Goal: Task Accomplishment & Management: Complete application form

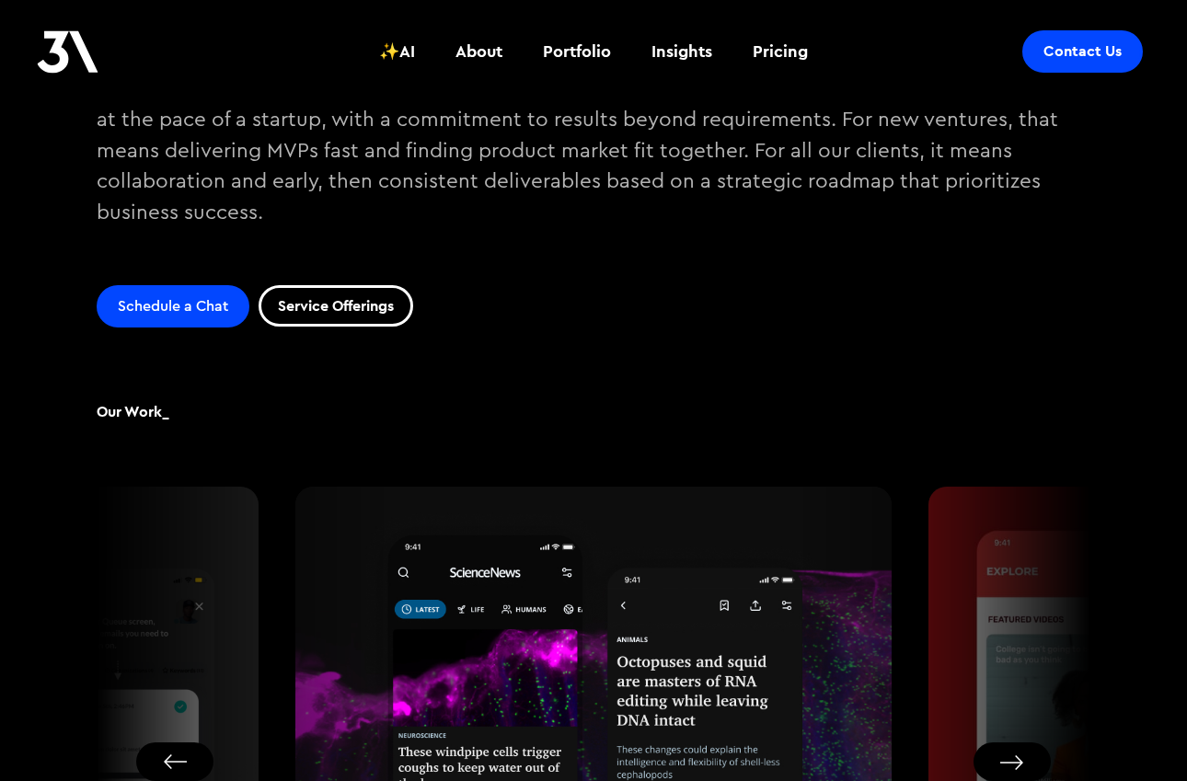
scroll to position [781, 0]
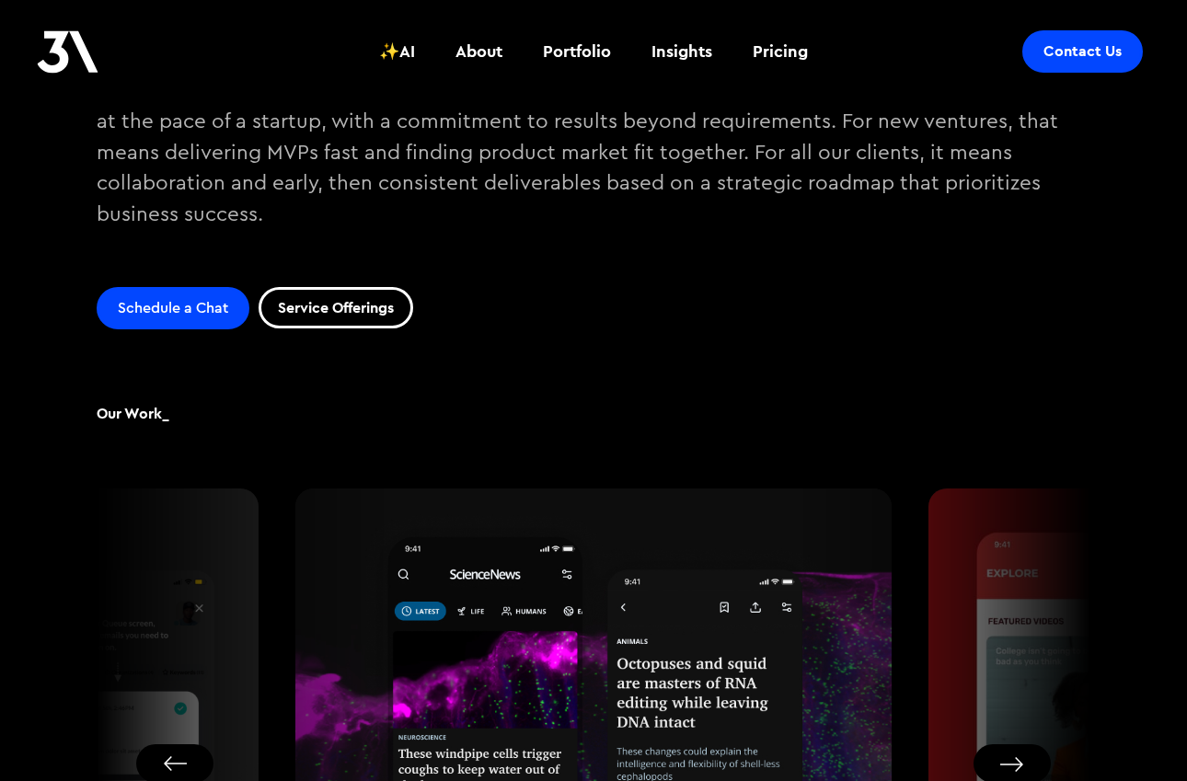
click at [311, 302] on link "Service Offerings" at bounding box center [336, 307] width 155 height 41
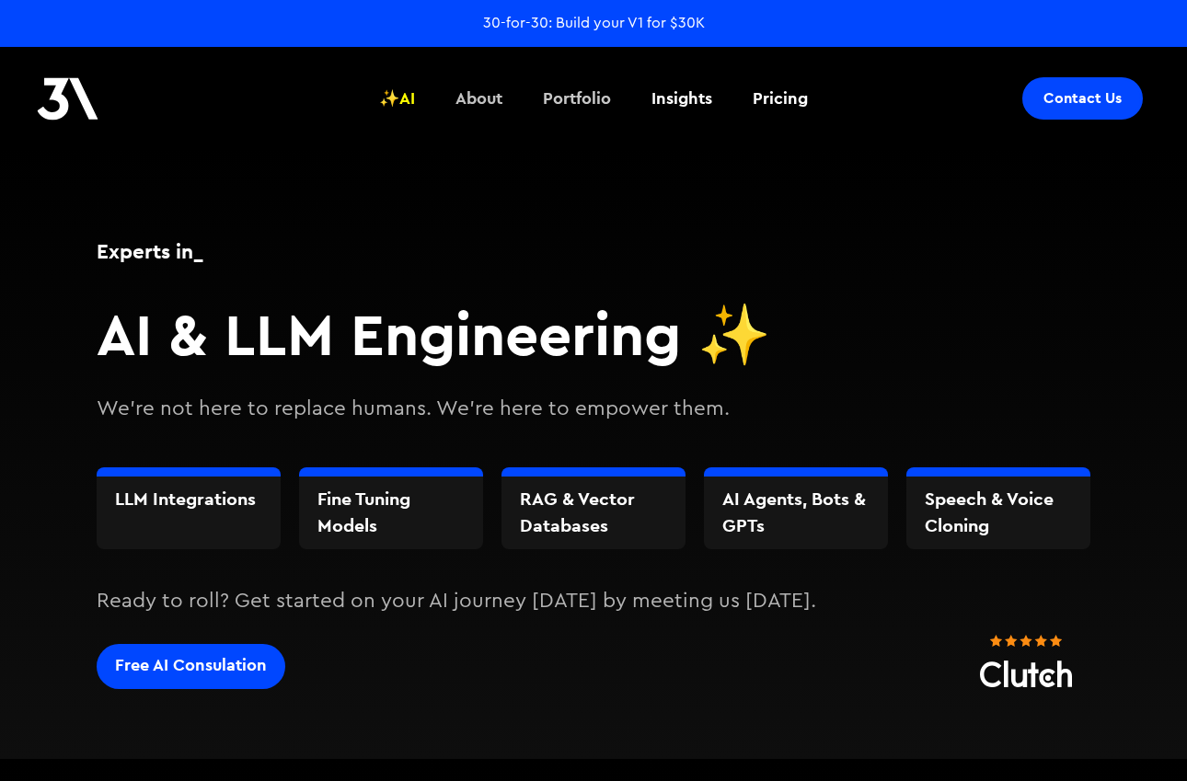
click at [488, 94] on div "About" at bounding box center [478, 98] width 47 height 24
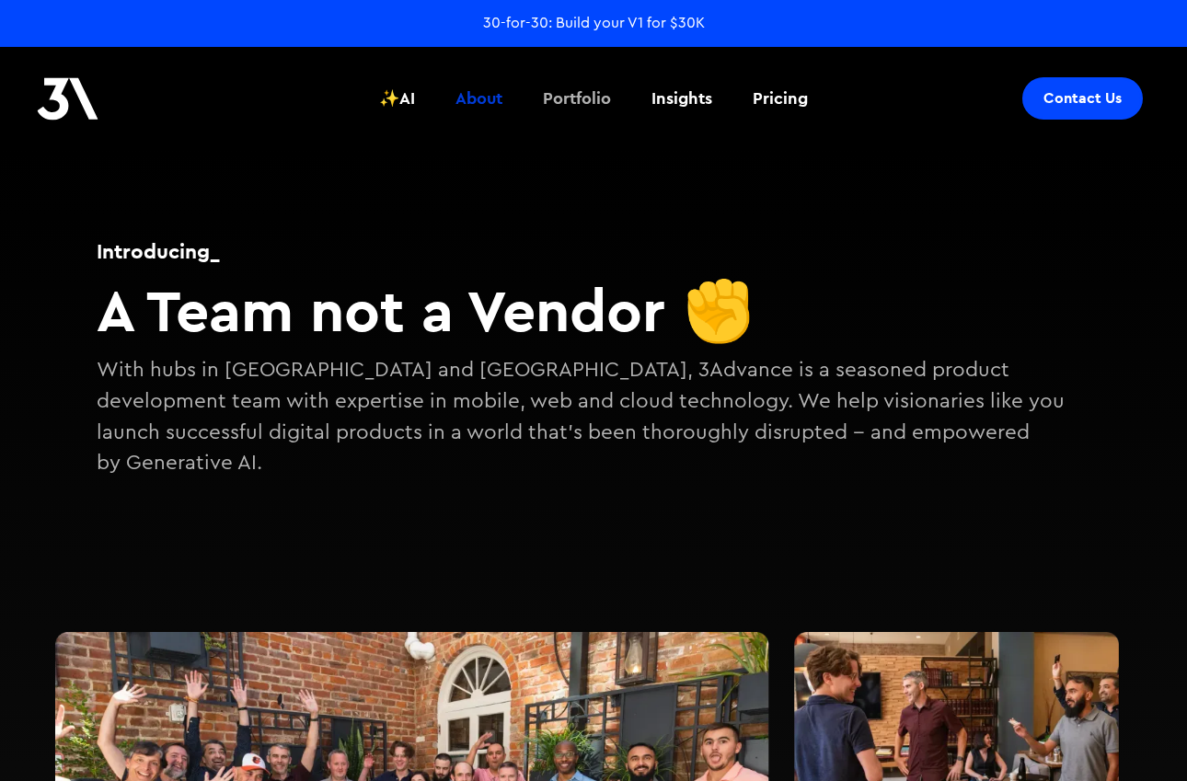
click at [566, 104] on div "Portfolio" at bounding box center [577, 98] width 68 height 24
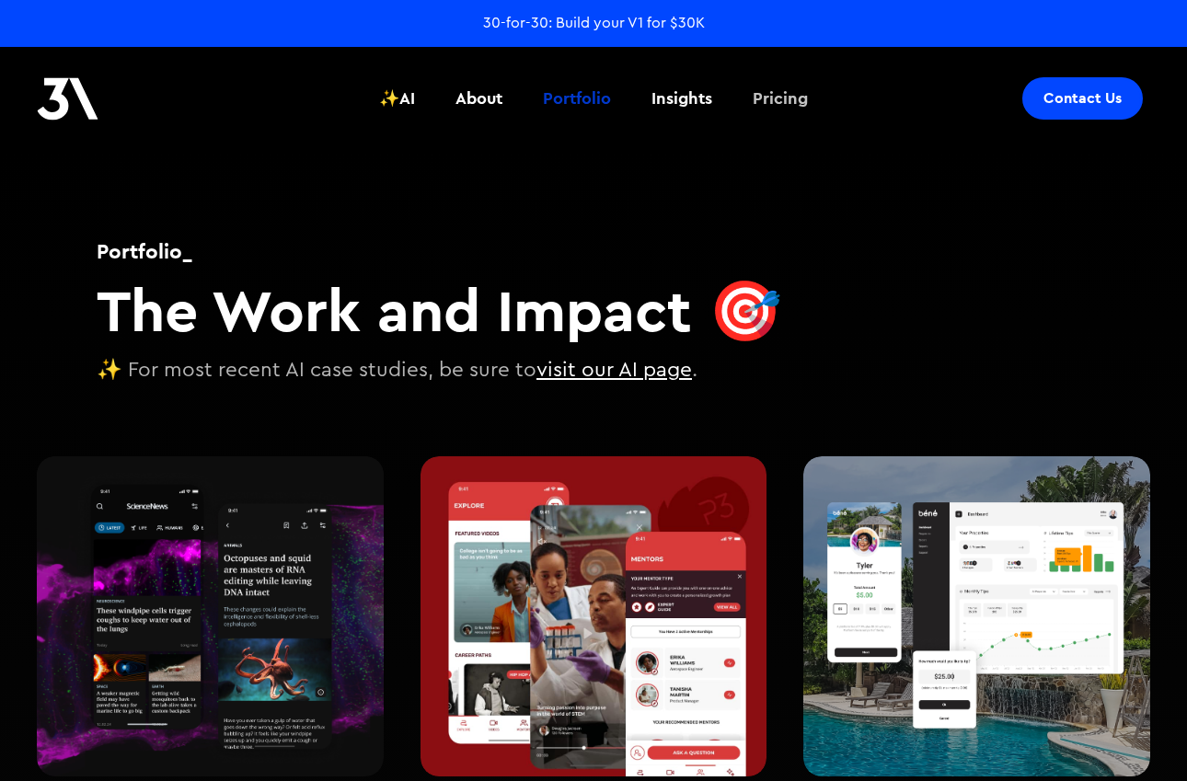
click at [795, 105] on div "Pricing" at bounding box center [780, 98] width 55 height 24
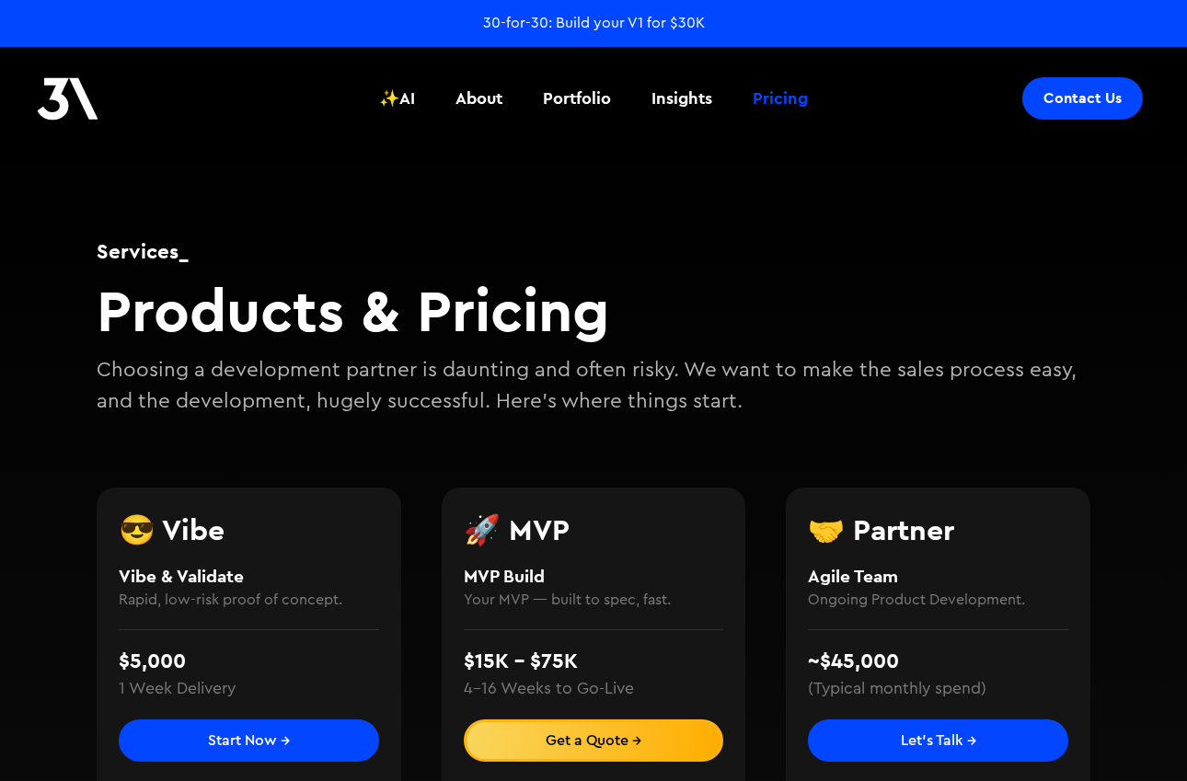
click at [79, 112] on img at bounding box center [68, 98] width 62 height 43
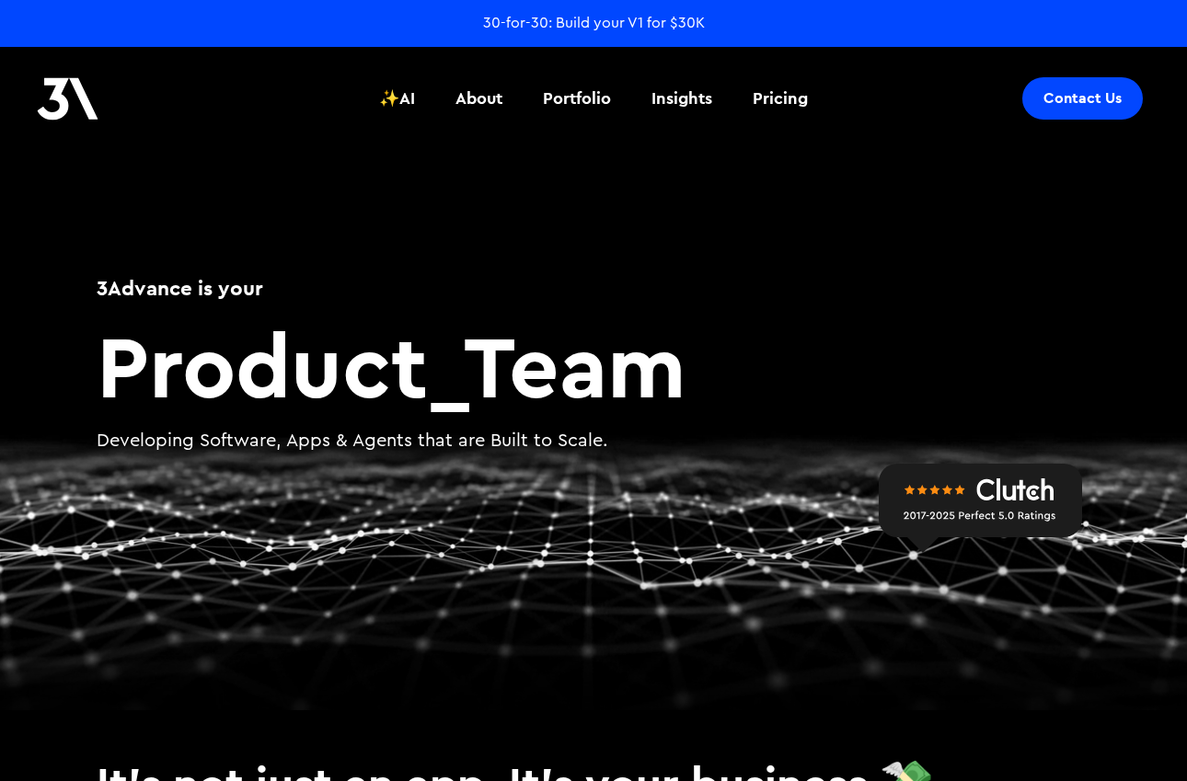
click at [1076, 87] on link "Contact Us" at bounding box center [1082, 98] width 121 height 42
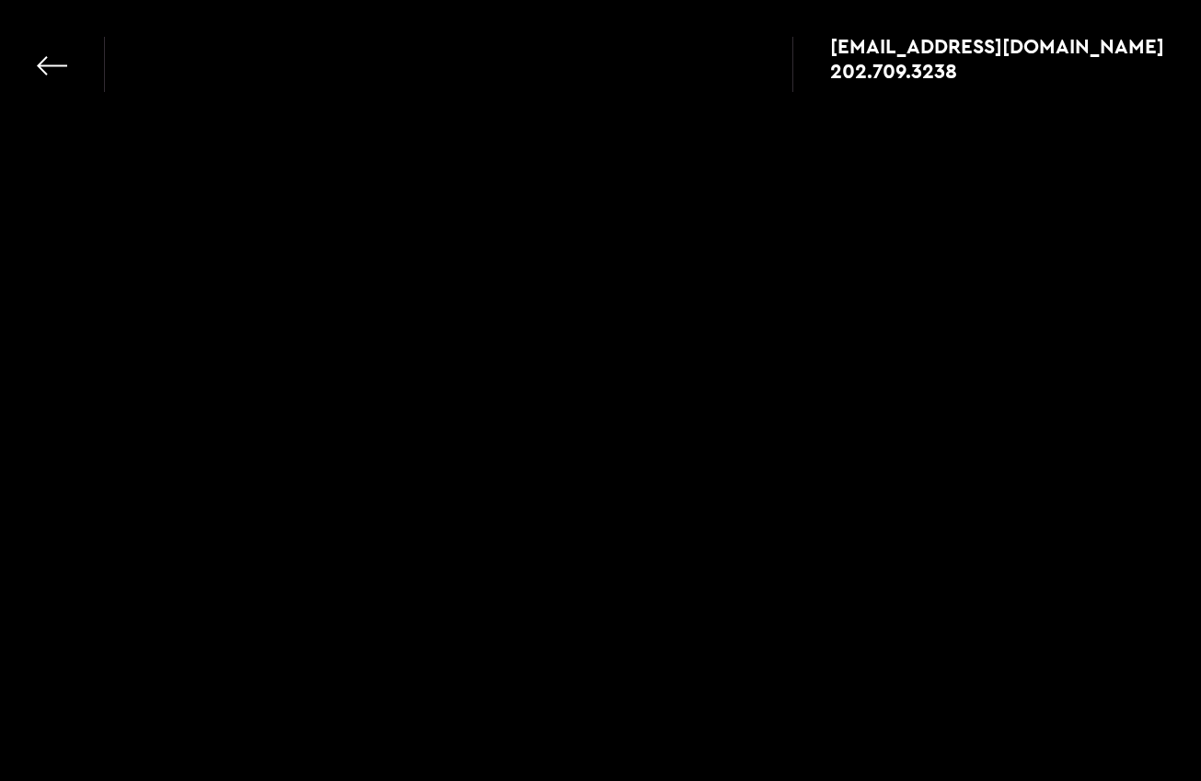
select select
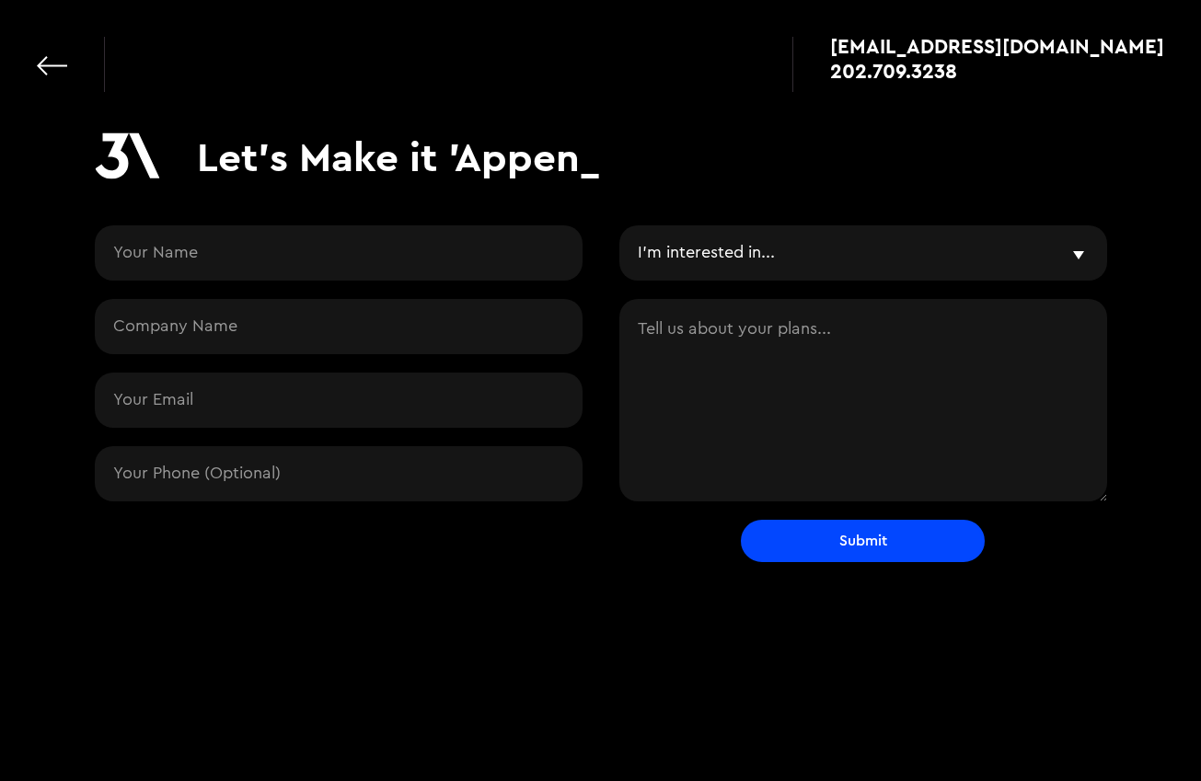
click at [227, 254] on input "Contact Request" at bounding box center [339, 252] width 488 height 55
type input "[PERSON_NAME]"
type input "[PERSON_NAME], LLC"
type input "[EMAIL_ADDRESS][DOMAIN_NAME]"
click at [761, 265] on select "I'm interested in... Vibe & Validate MVP Development Agile Partner LLMs and AI …" at bounding box center [863, 252] width 488 height 55
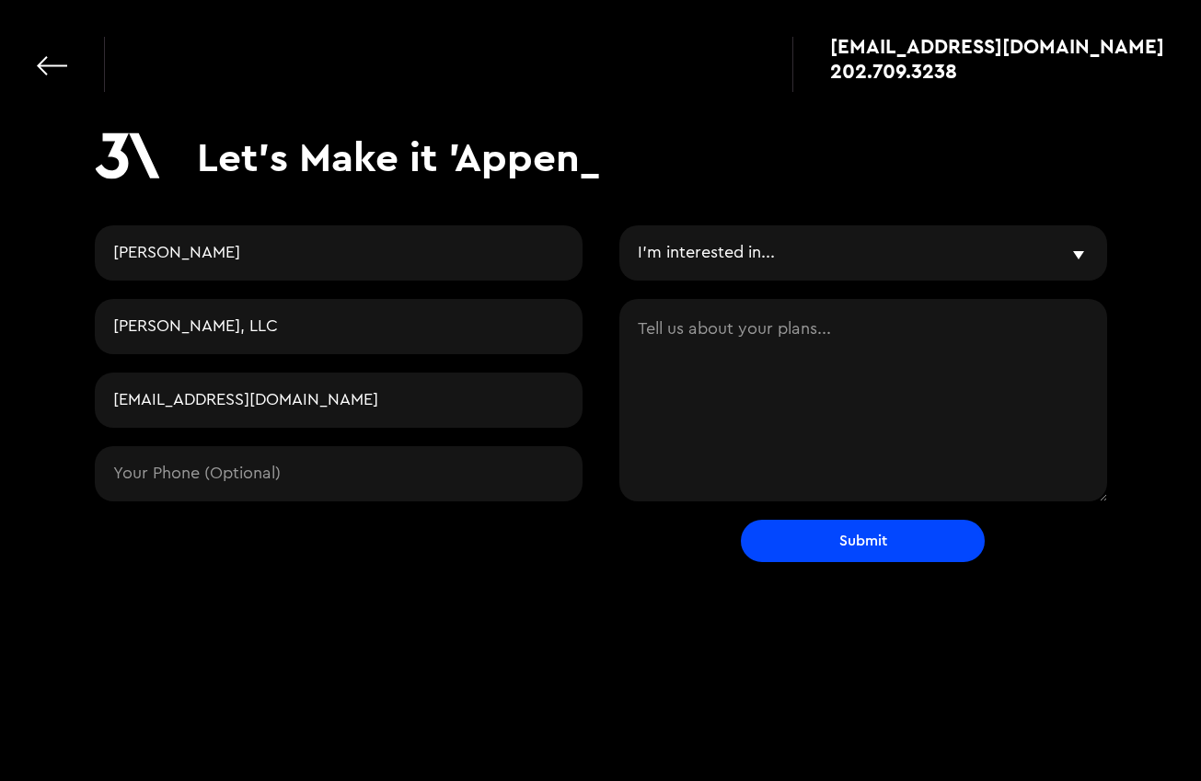
select select "mvp"
click at [619, 225] on select "I'm interested in... Vibe & Validate MVP Development Agile Partner LLMs and AI …" at bounding box center [863, 252] width 488 height 55
click at [708, 355] on textarea "Contact Request" at bounding box center [863, 400] width 488 height 202
paste textarea "I am a mental health counselor who has a rough draft design of a current that i…"
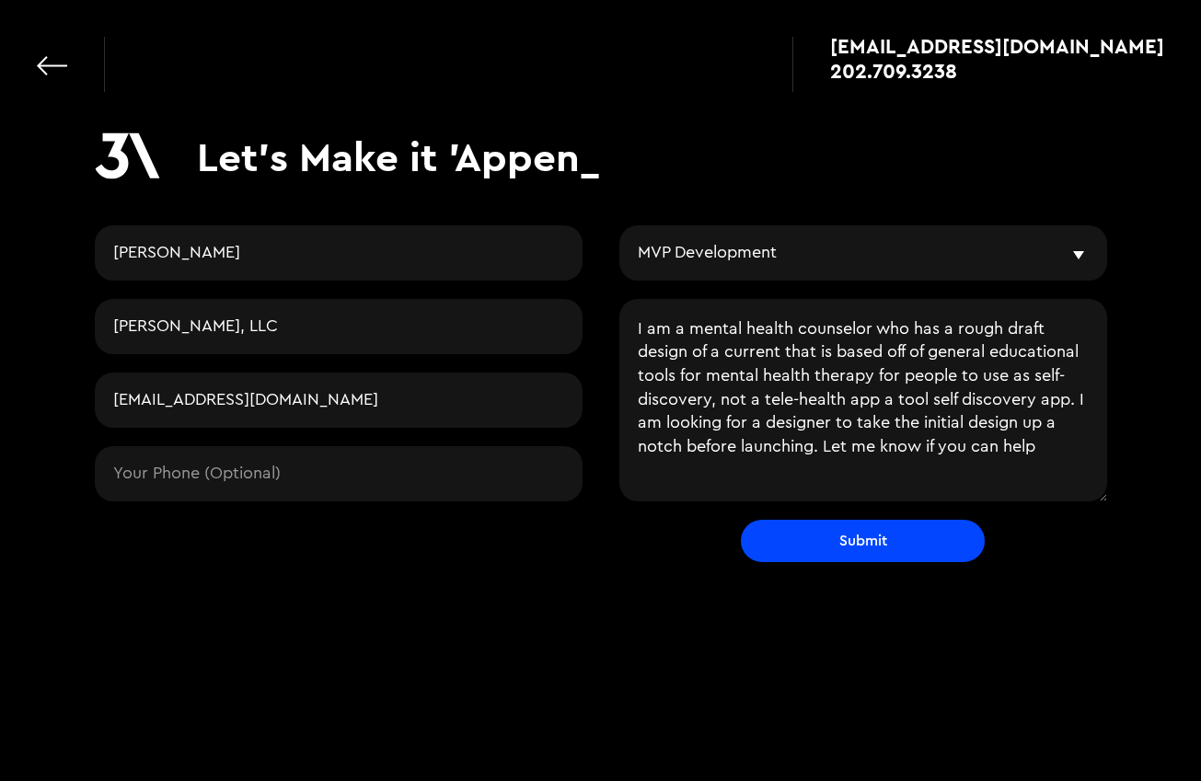
type textarea "I am a mental health counselor who has a rough draft design of a current that i…"
click at [816, 541] on input "Submit" at bounding box center [863, 541] width 244 height 42
type input "Please wait..."
